Goal: Task Accomplishment & Management: Use online tool/utility

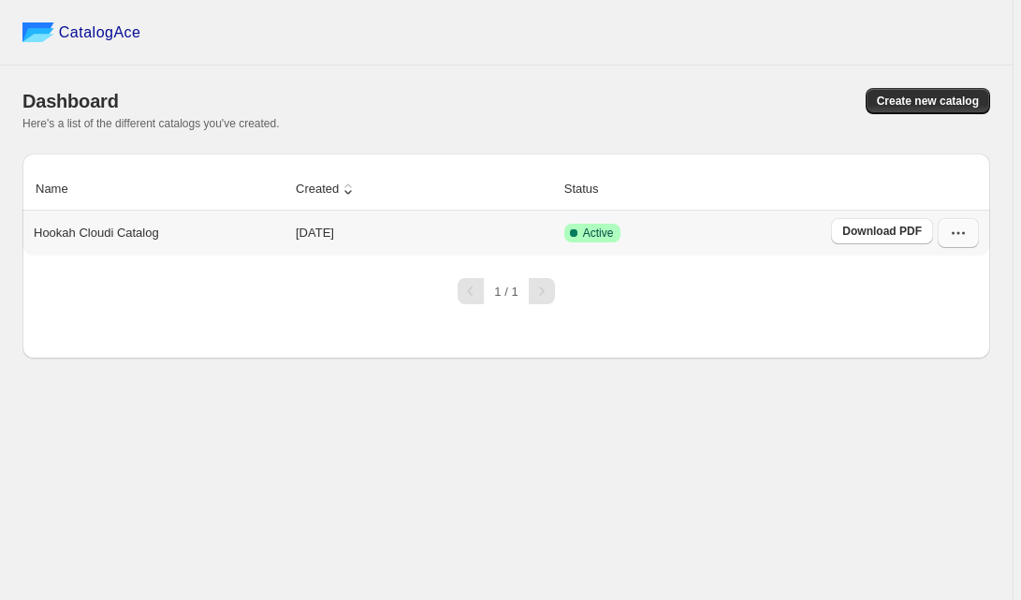
click at [976, 239] on button "button" at bounding box center [958, 233] width 41 height 30
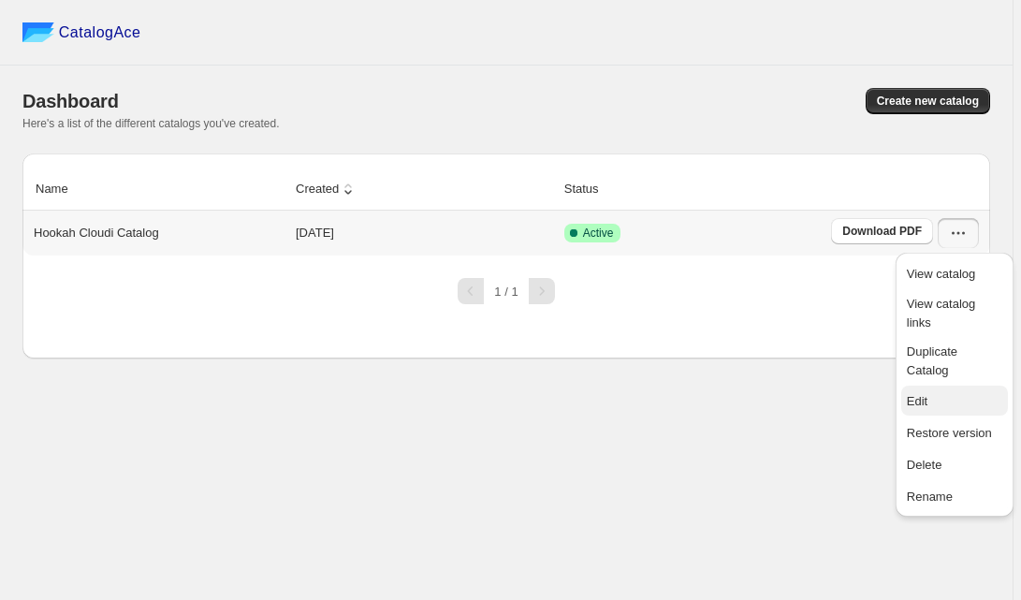
click at [919, 392] on span "Edit" at bounding box center [954, 401] width 95 height 19
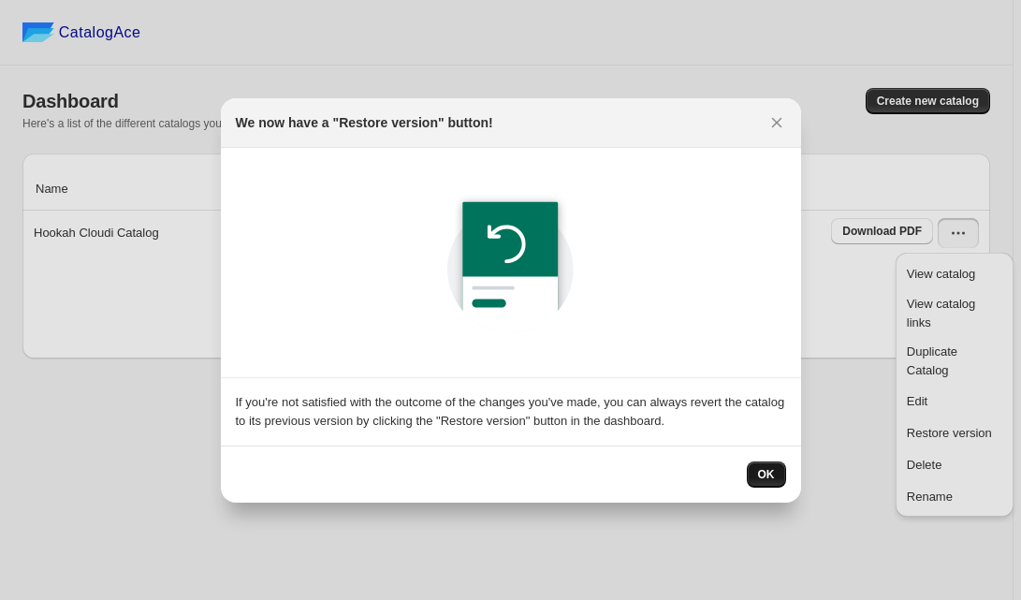
click at [761, 468] on span "OK" at bounding box center [766, 474] width 17 height 15
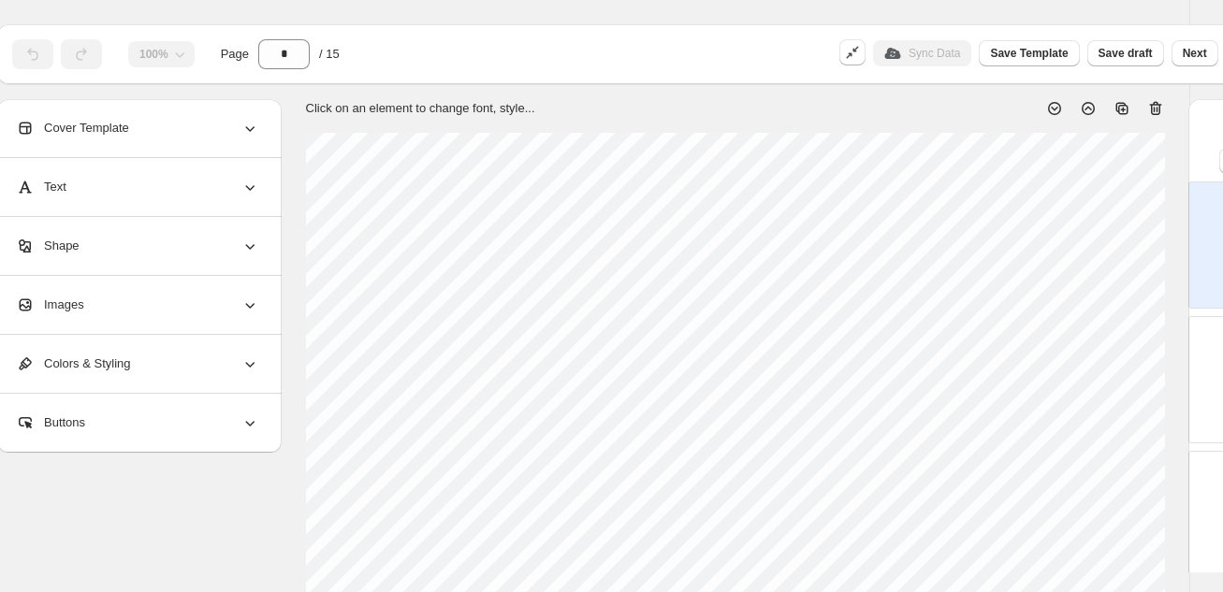
scroll to position [36, 25]
click at [1020, 60] on button "Next" at bounding box center [1195, 53] width 47 height 26
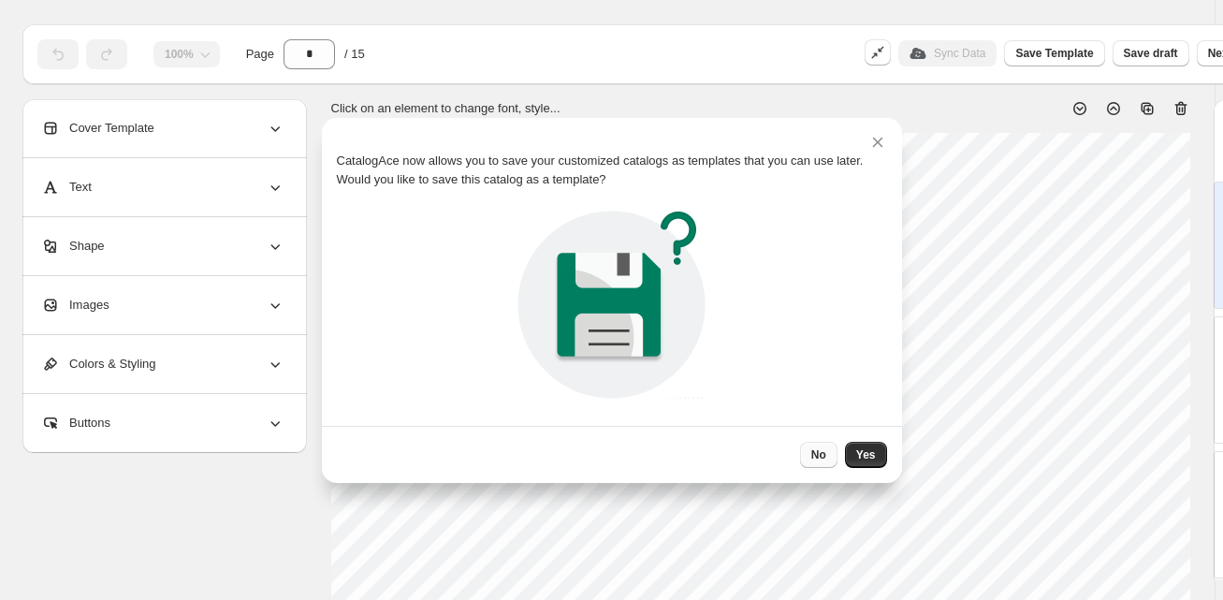
click at [817, 459] on span "No" at bounding box center [818, 454] width 15 height 15
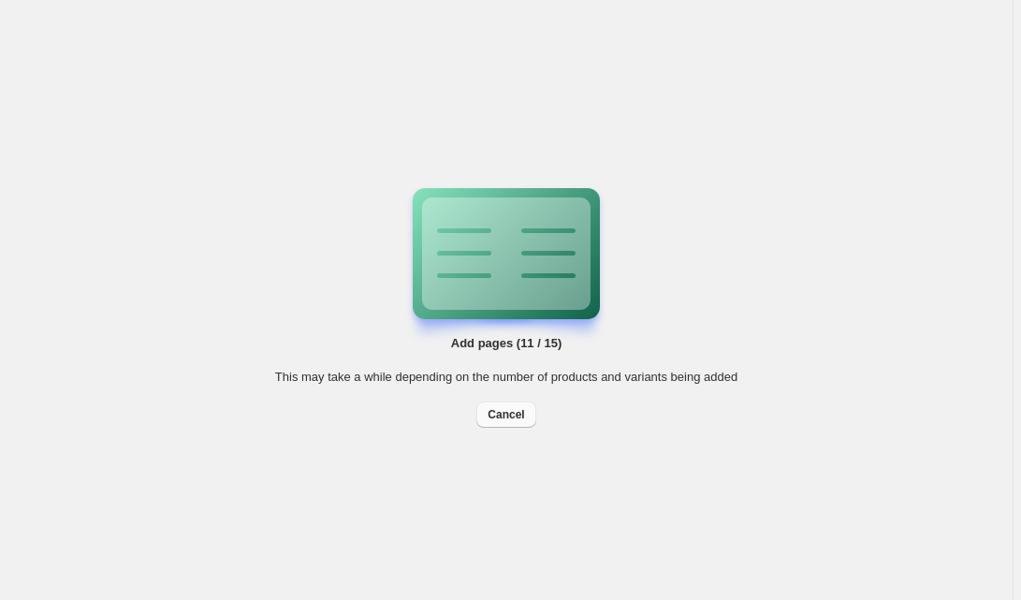
click at [519, 417] on span "Cancel" at bounding box center [506, 414] width 37 height 15
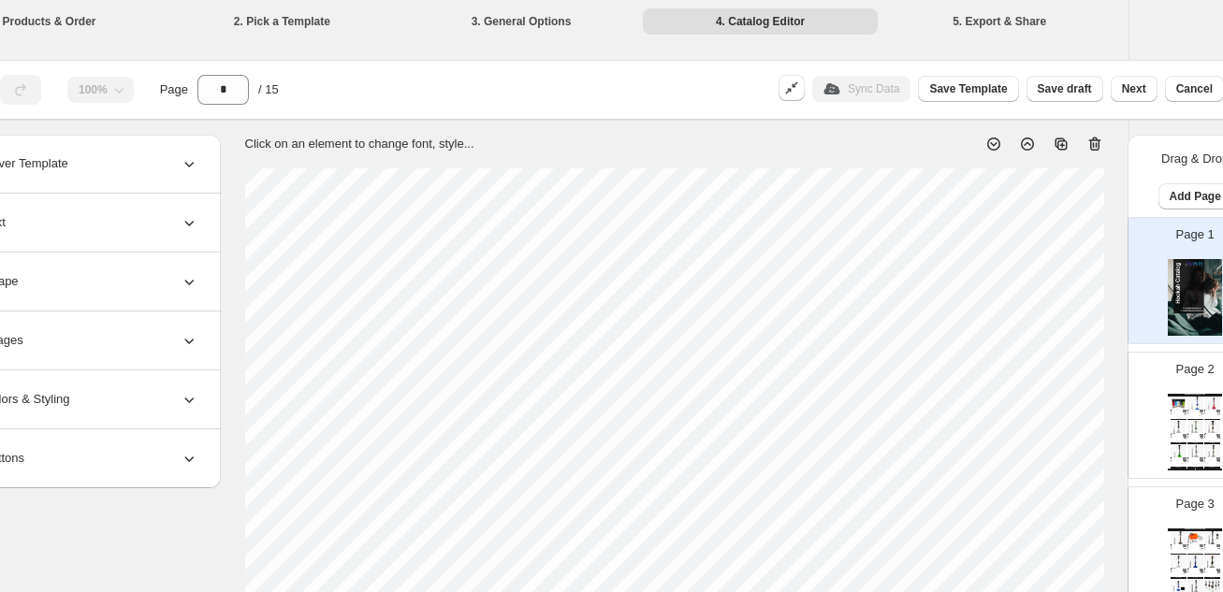
scroll to position [0, 77]
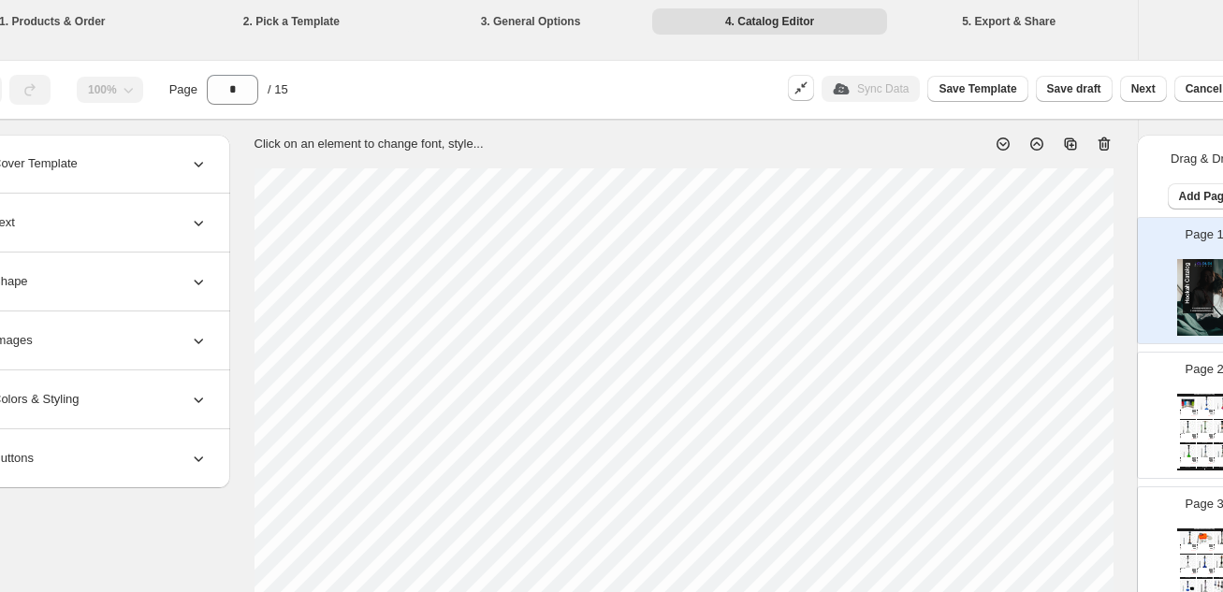
click at [1020, 429] on img at bounding box center [1205, 427] width 16 height 12
type input "*"
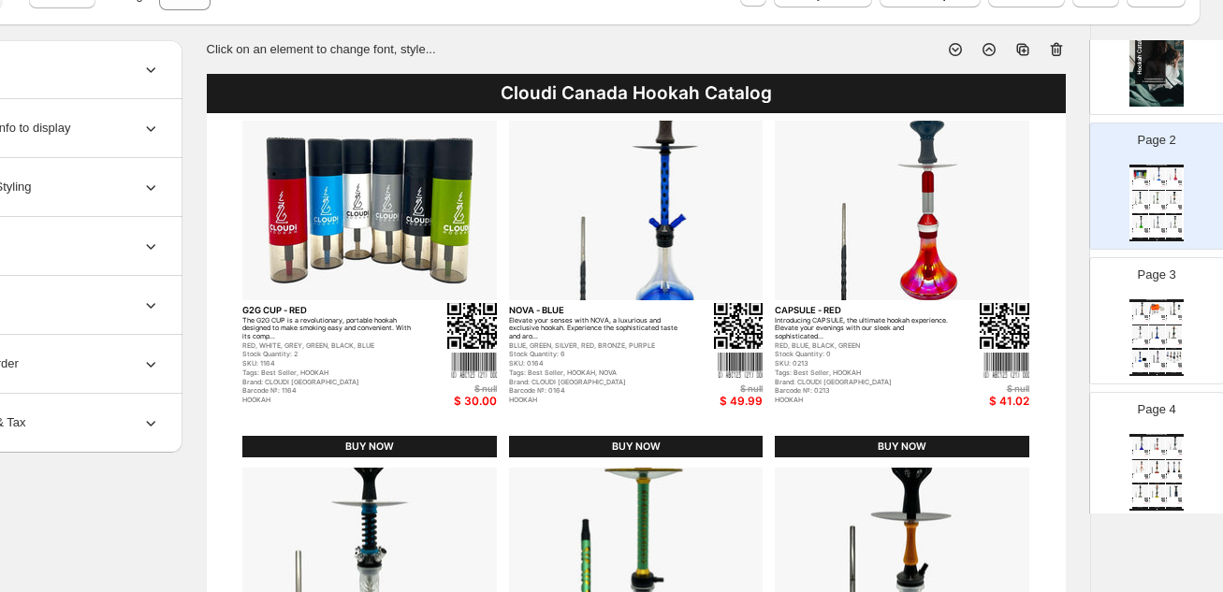
scroll to position [95, 0]
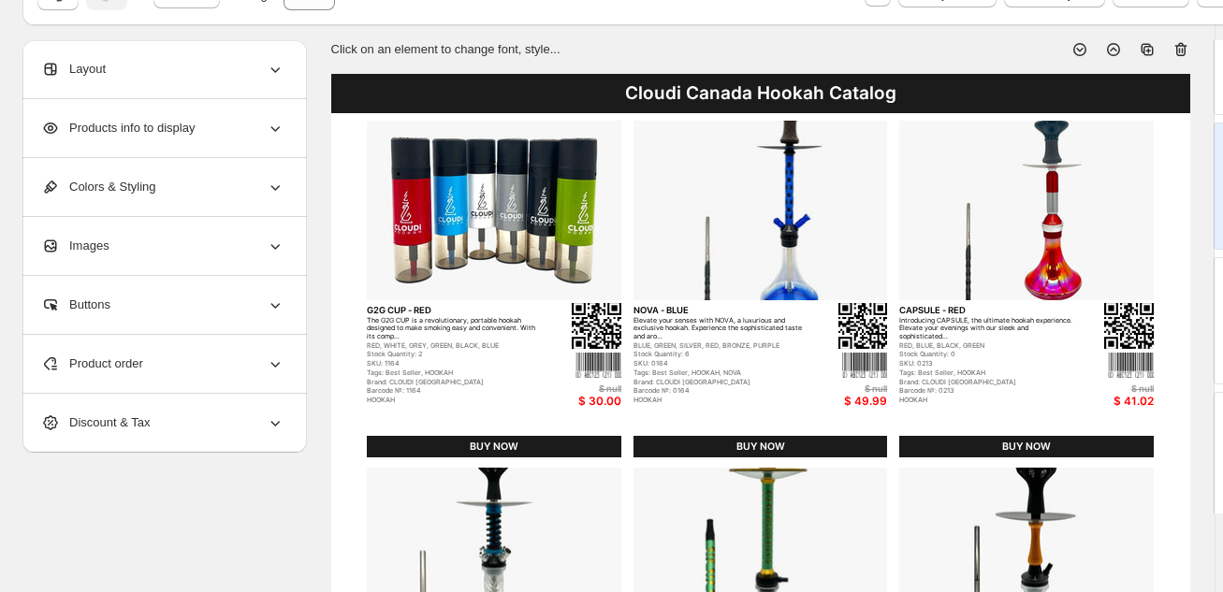
click at [190, 247] on div "Images" at bounding box center [162, 246] width 243 height 58
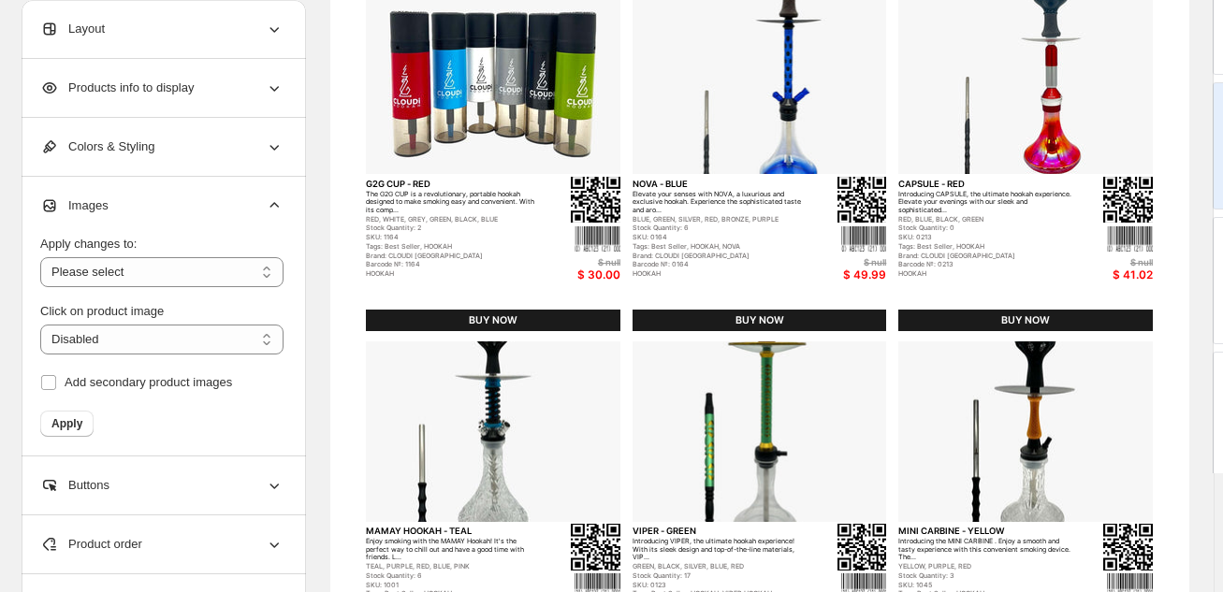
scroll to position [221, 1]
click at [129, 267] on select "**********" at bounding box center [161, 272] width 243 height 30
select select "**********"
click at [40, 257] on select "**********" at bounding box center [161, 272] width 243 height 30
click at [187, 149] on div "Colors & Styling" at bounding box center [161, 147] width 243 height 58
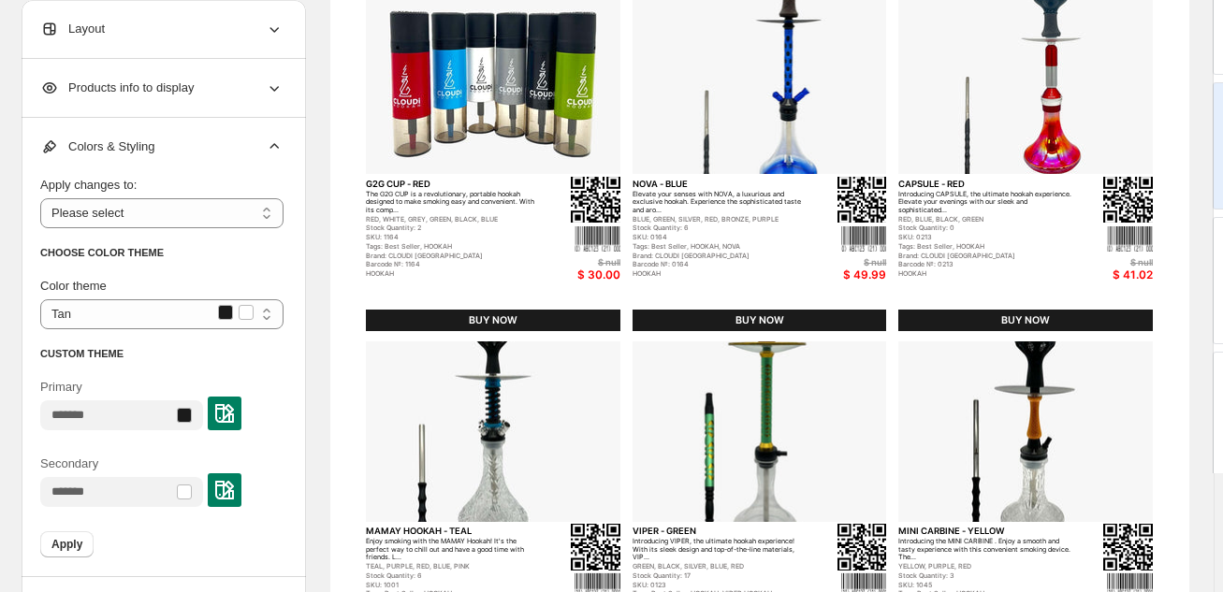
scroll to position [220, 1]
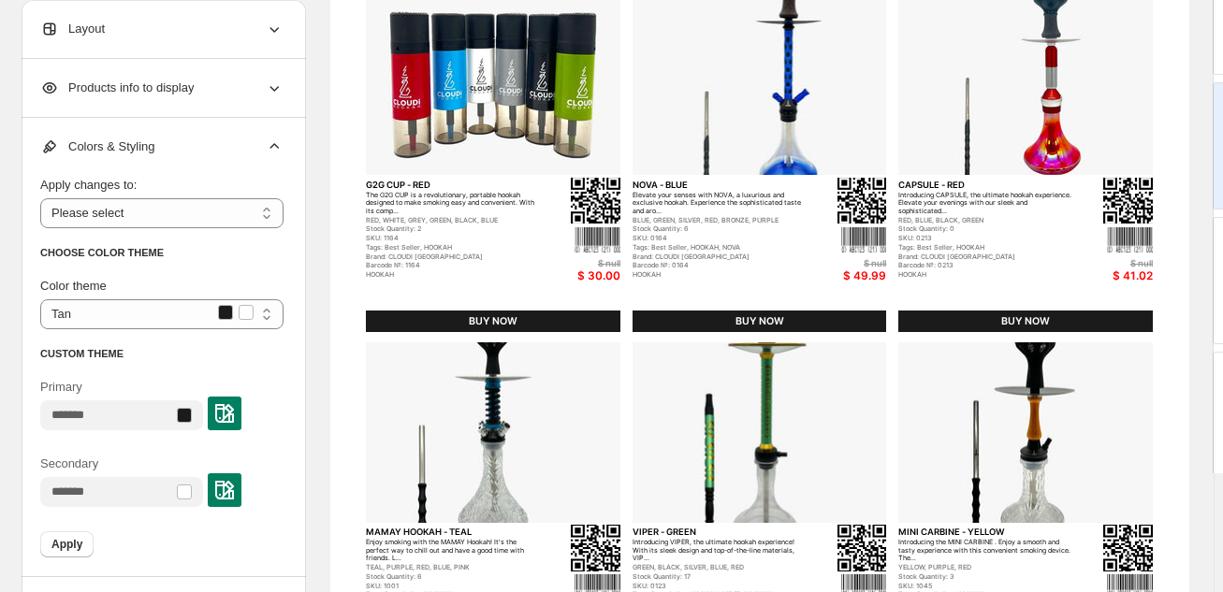
click at [204, 93] on div "Products info to display" at bounding box center [161, 88] width 243 height 58
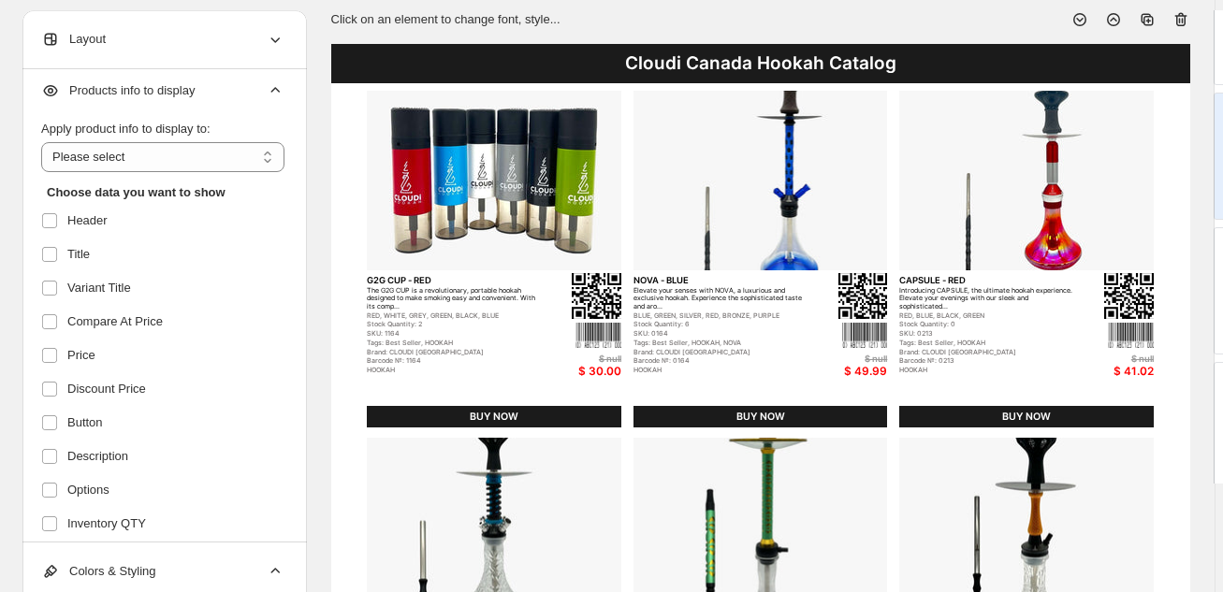
scroll to position [0, 0]
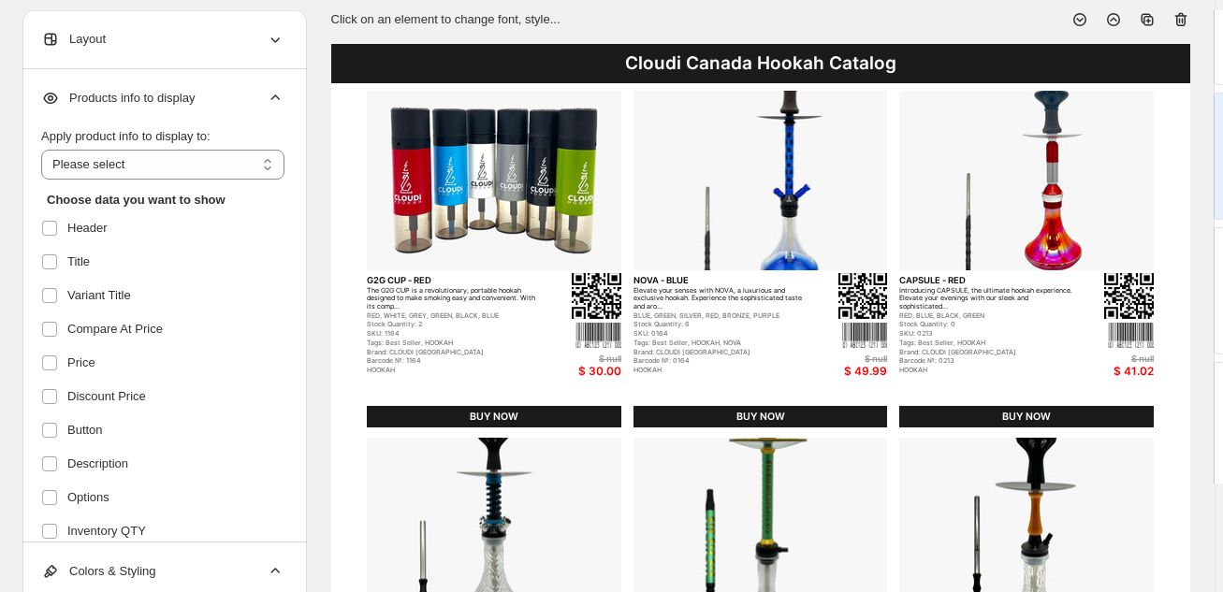
click at [247, 33] on div "Layout" at bounding box center [162, 39] width 243 height 58
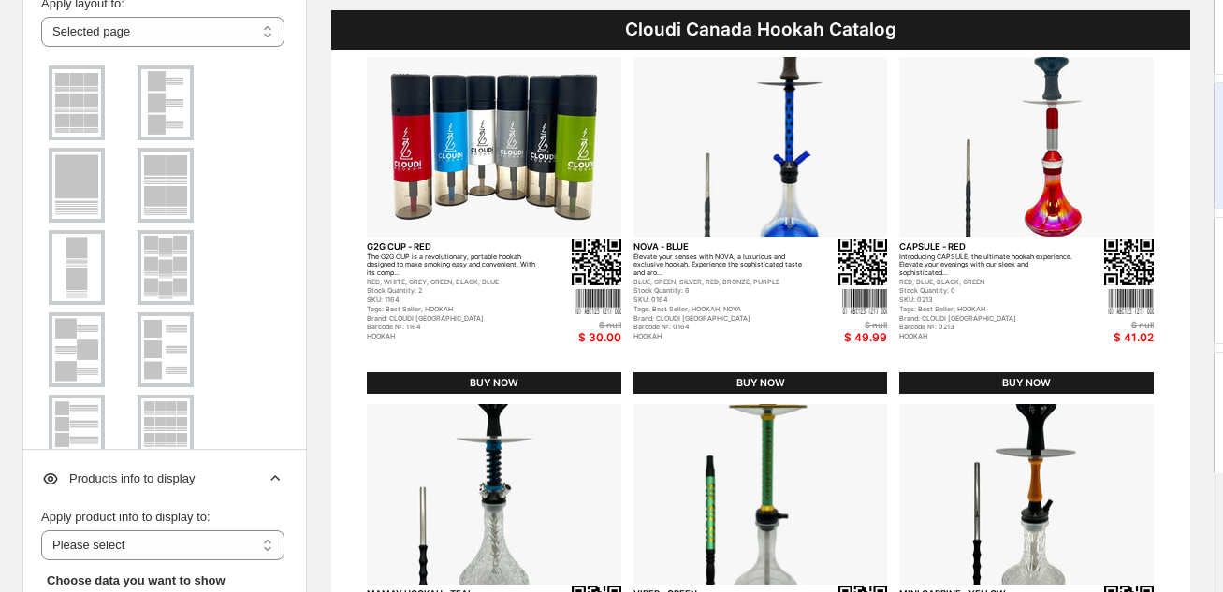
scroll to position [37, 0]
click at [83, 104] on img at bounding box center [76, 105] width 49 height 67
click at [189, 106] on img at bounding box center [165, 105] width 49 height 67
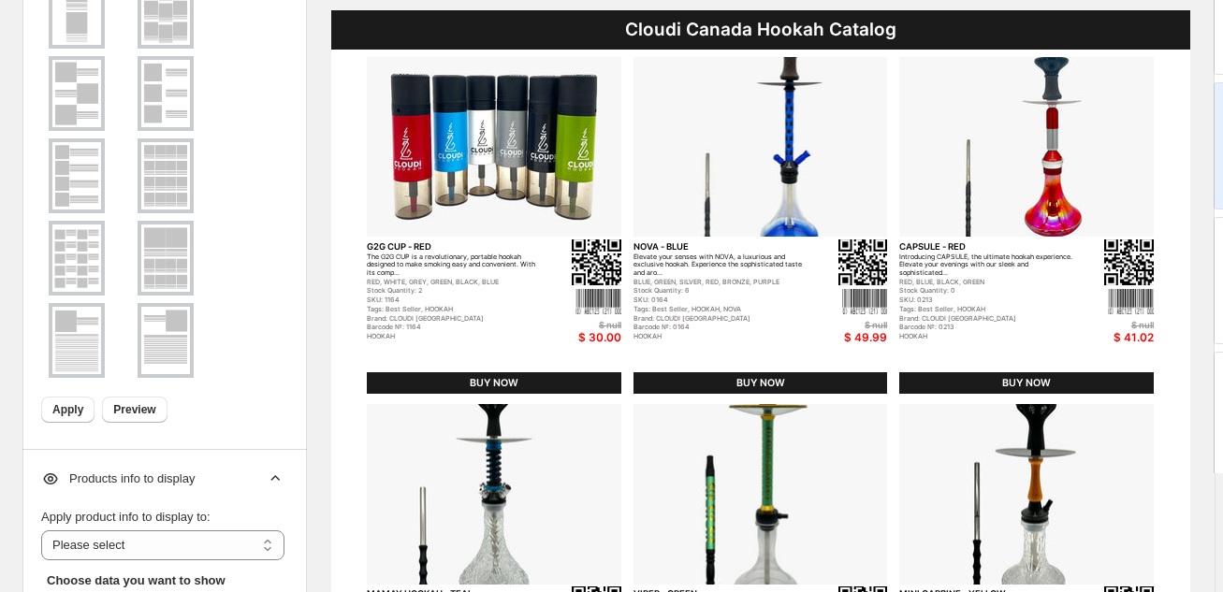
scroll to position [218, 0]
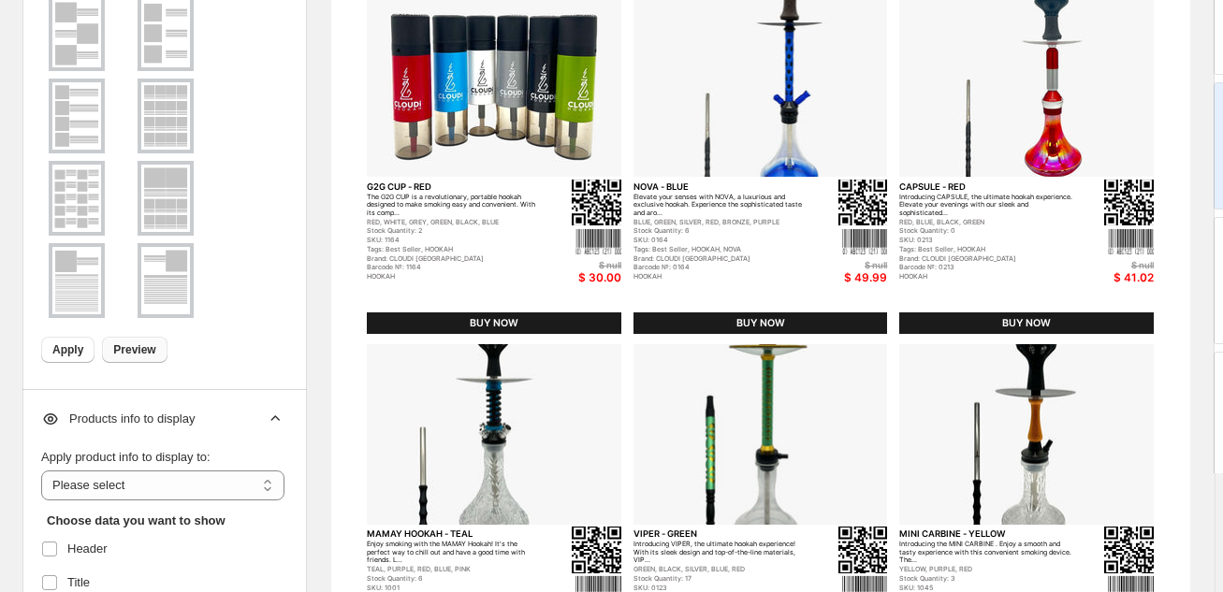
click at [125, 356] on span "Preview" at bounding box center [134, 350] width 42 height 15
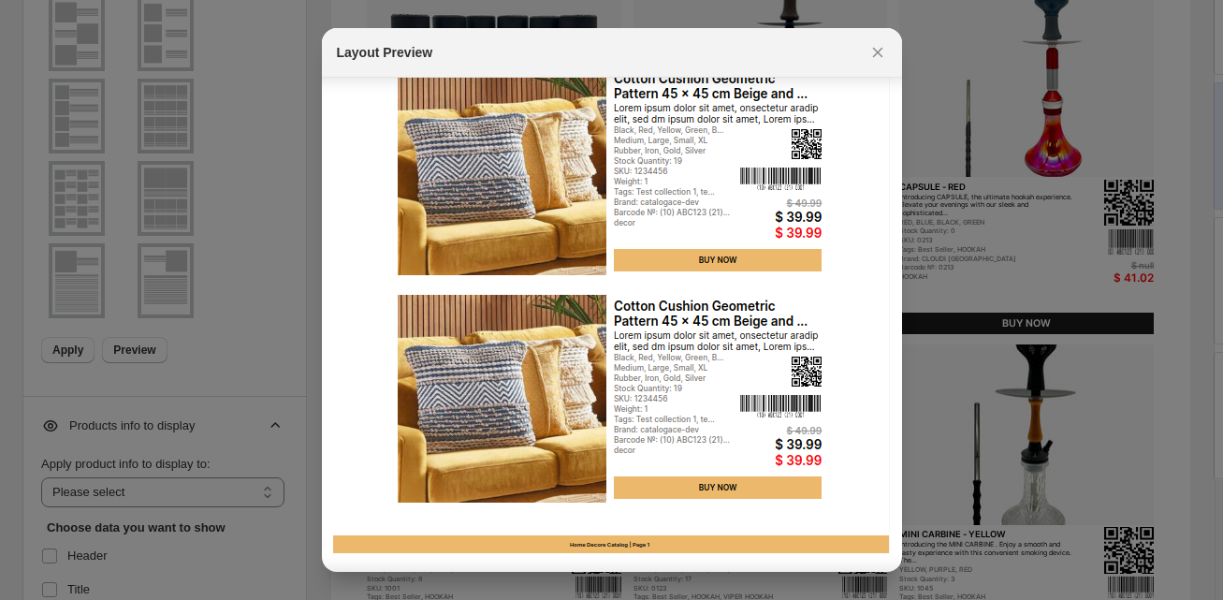
scroll to position [212, 0]
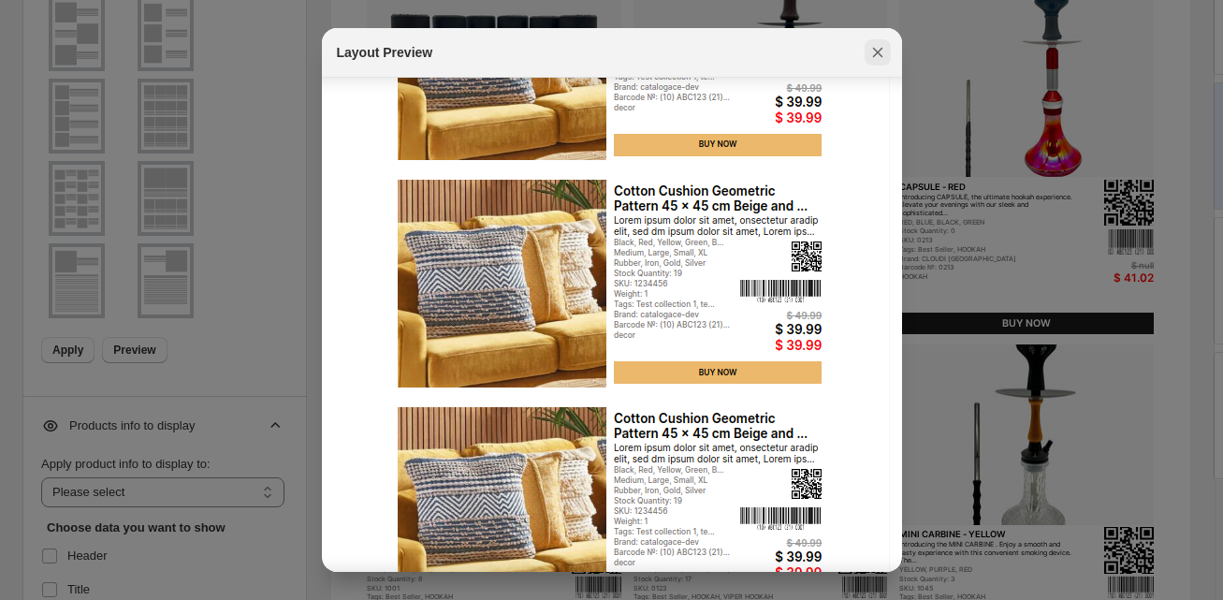
click at [885, 54] on icon ":r3n:" at bounding box center [878, 52] width 19 height 19
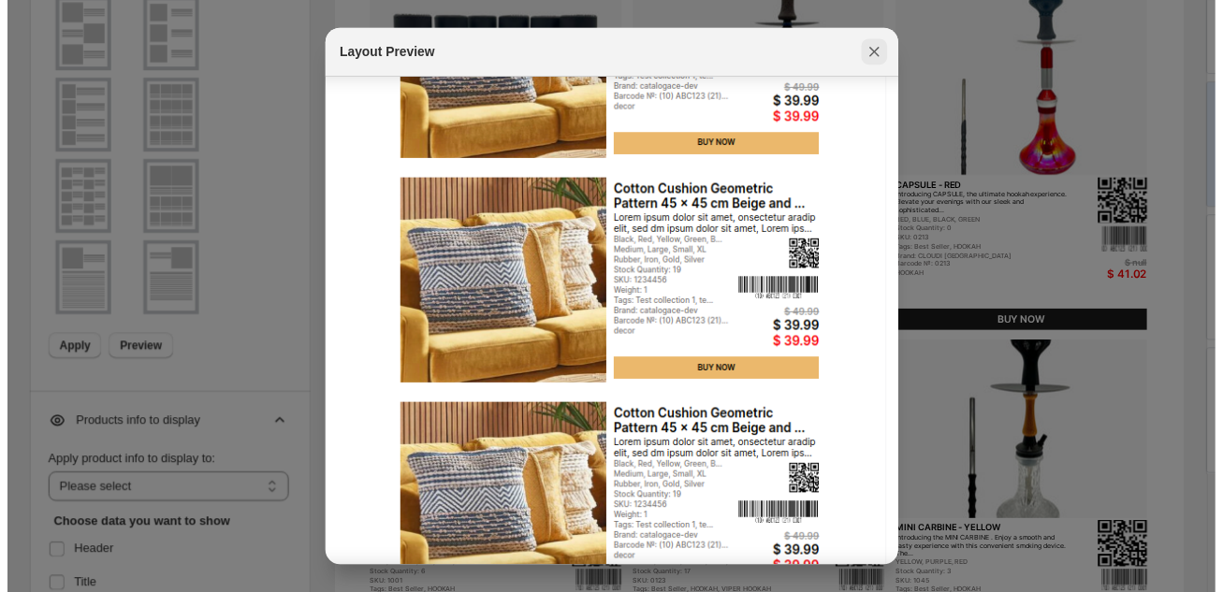
scroll to position [218, 0]
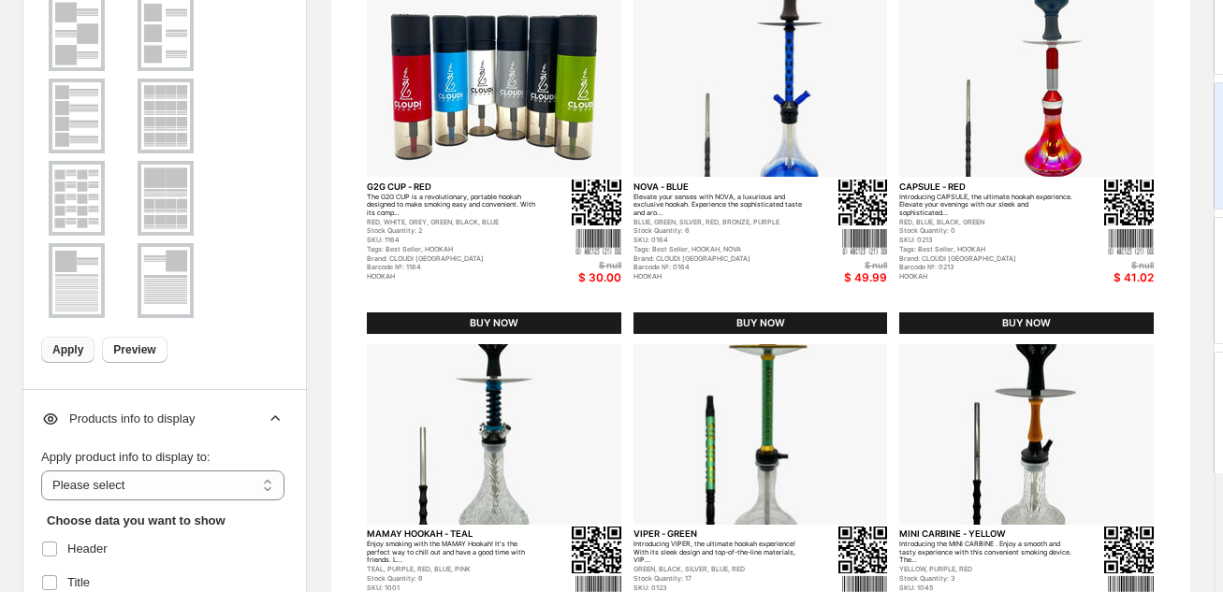
click at [55, 346] on span "Apply" at bounding box center [67, 350] width 31 height 15
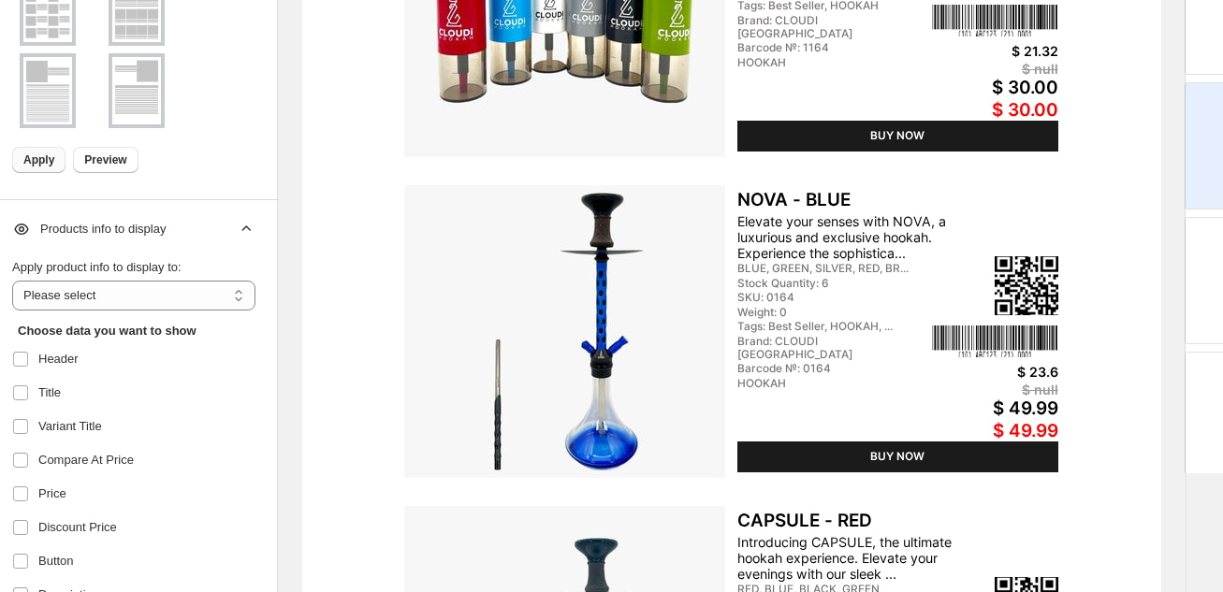
scroll to position [407, 29]
